Goal: Task Accomplishment & Management: Use online tool/utility

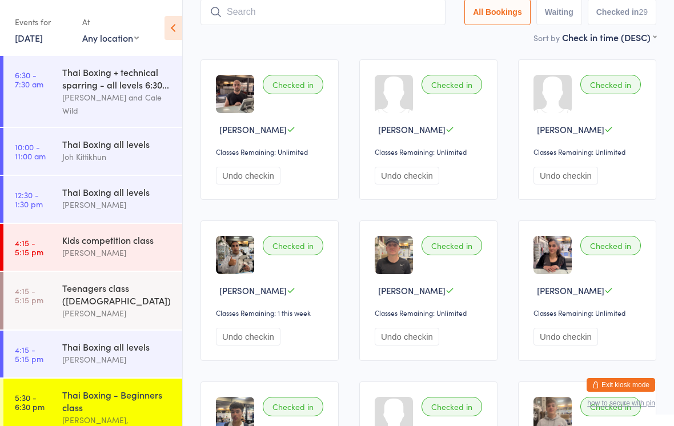
click at [42, 161] on time "10:00 - 11:00 am" at bounding box center [30, 151] width 31 height 18
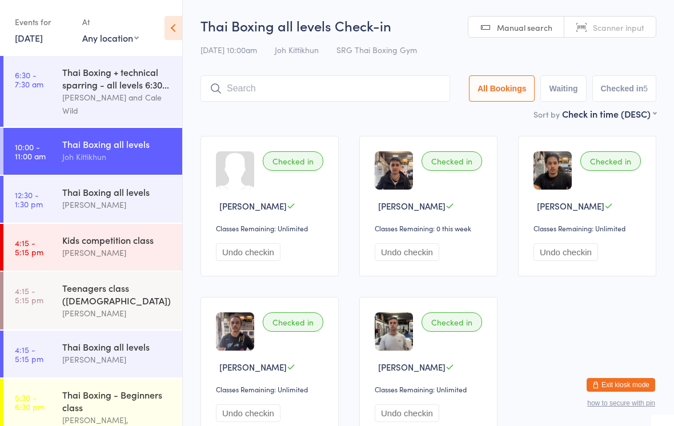
click at [278, 81] on input "search" at bounding box center [326, 88] width 250 height 26
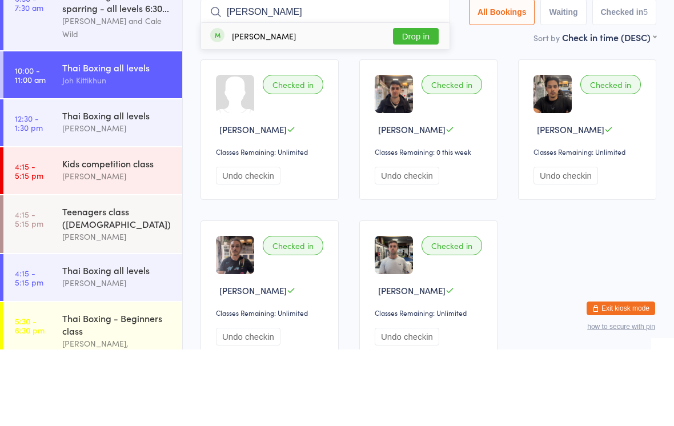
type input "[PERSON_NAME]"
click at [405, 105] on button "Drop in" at bounding box center [416, 113] width 46 height 17
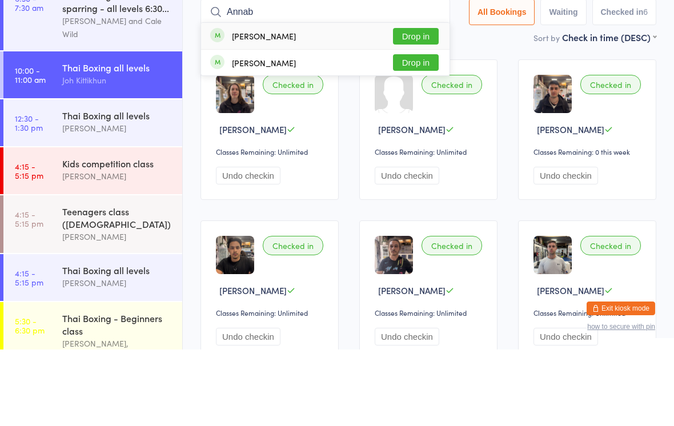
type input "Annab"
click at [417, 105] on button "Drop in" at bounding box center [416, 113] width 46 height 17
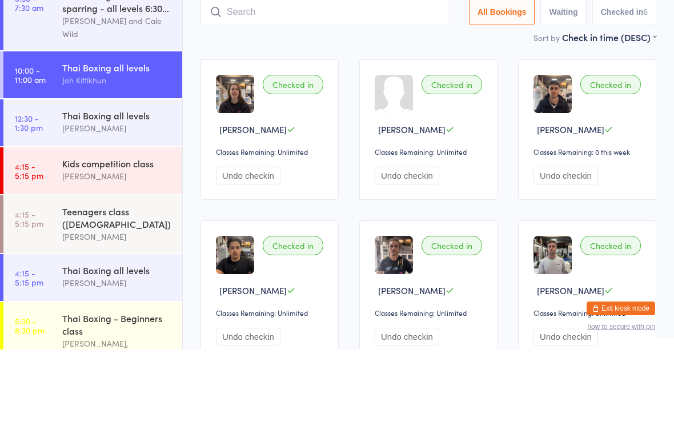
scroll to position [77, 0]
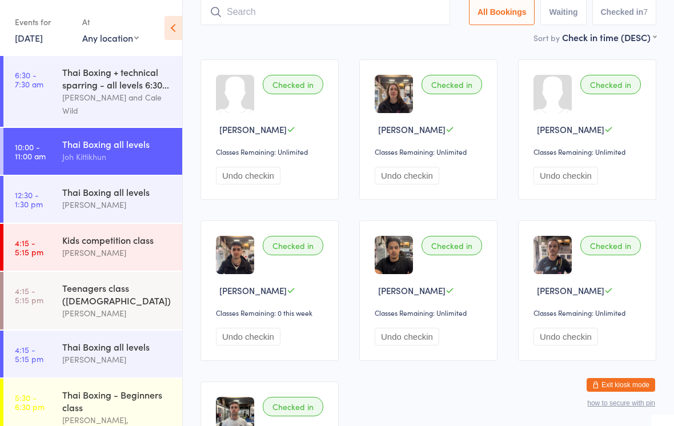
click at [245, 16] on input "search" at bounding box center [326, 12] width 250 height 26
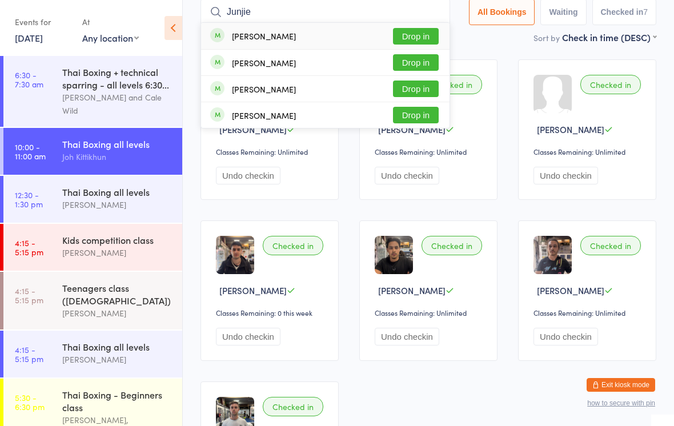
type input "Junjie"
click at [410, 37] on button "Drop in" at bounding box center [416, 36] width 46 height 17
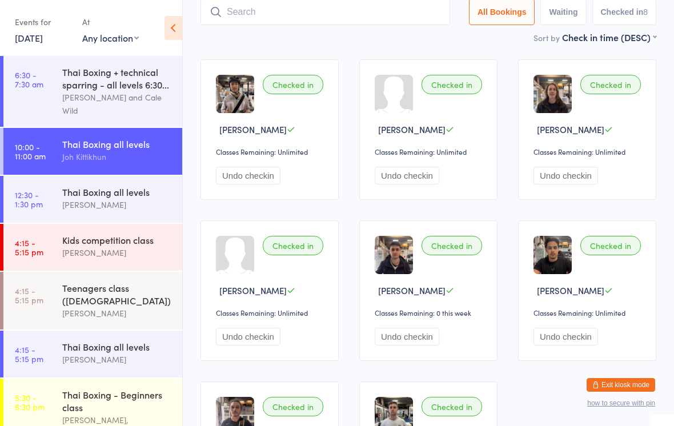
click at [270, 14] on input "search" at bounding box center [326, 12] width 250 height 26
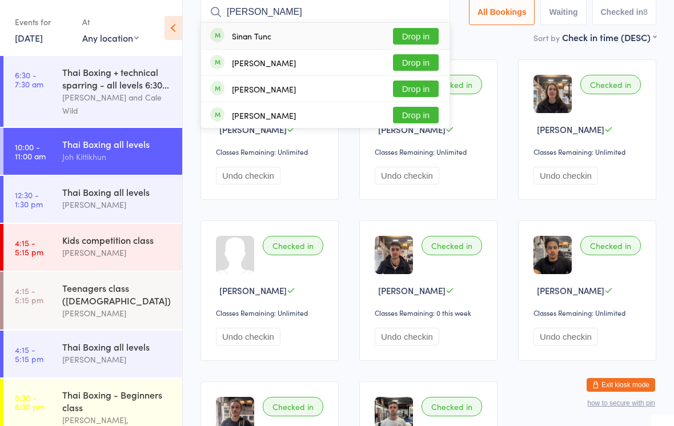
type input "[PERSON_NAME]"
click at [419, 33] on button "Drop in" at bounding box center [416, 36] width 46 height 17
